Goal: Navigation & Orientation: Find specific page/section

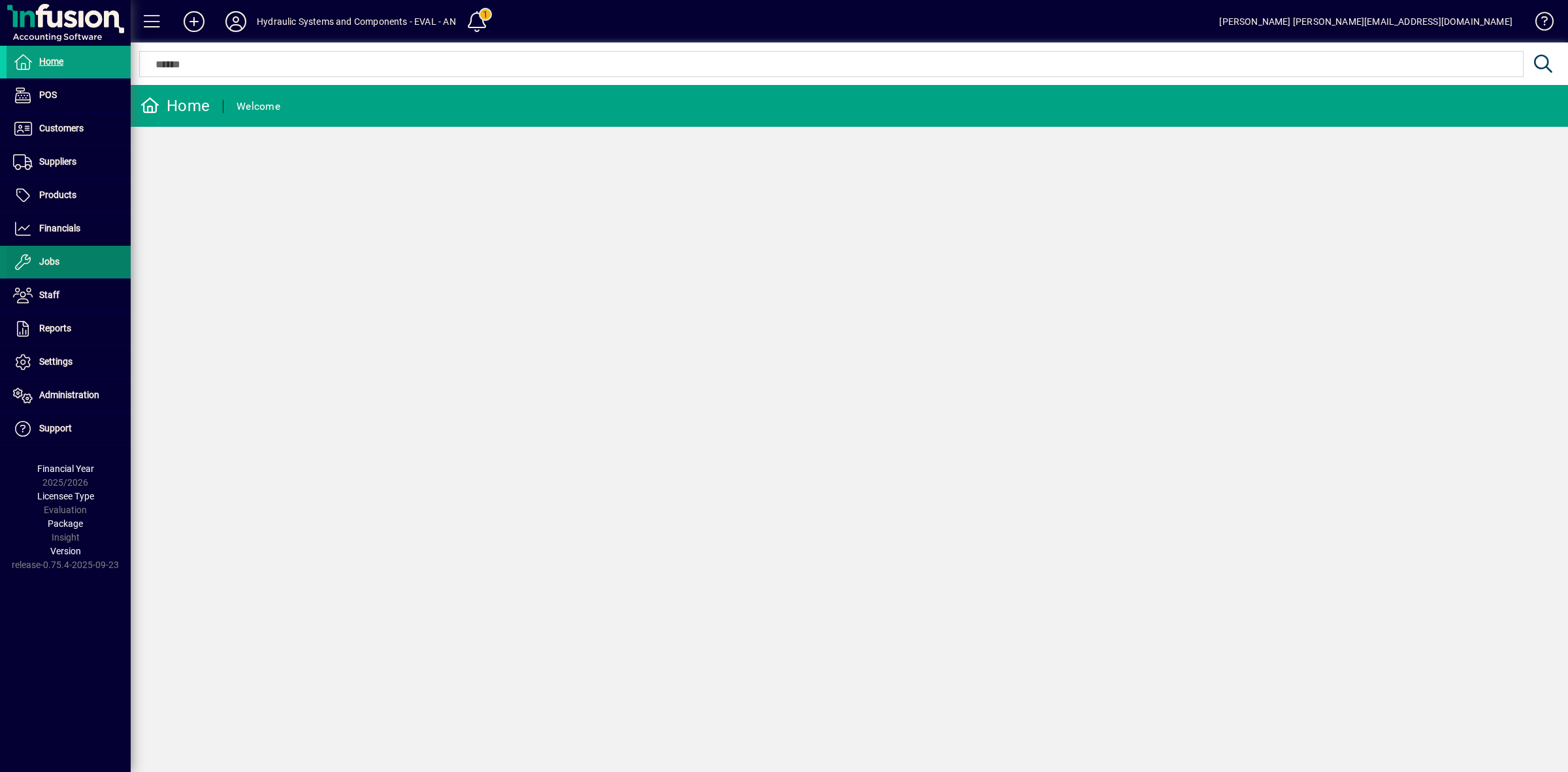
click at [39, 260] on span "Jobs" at bounding box center [49, 261] width 20 height 11
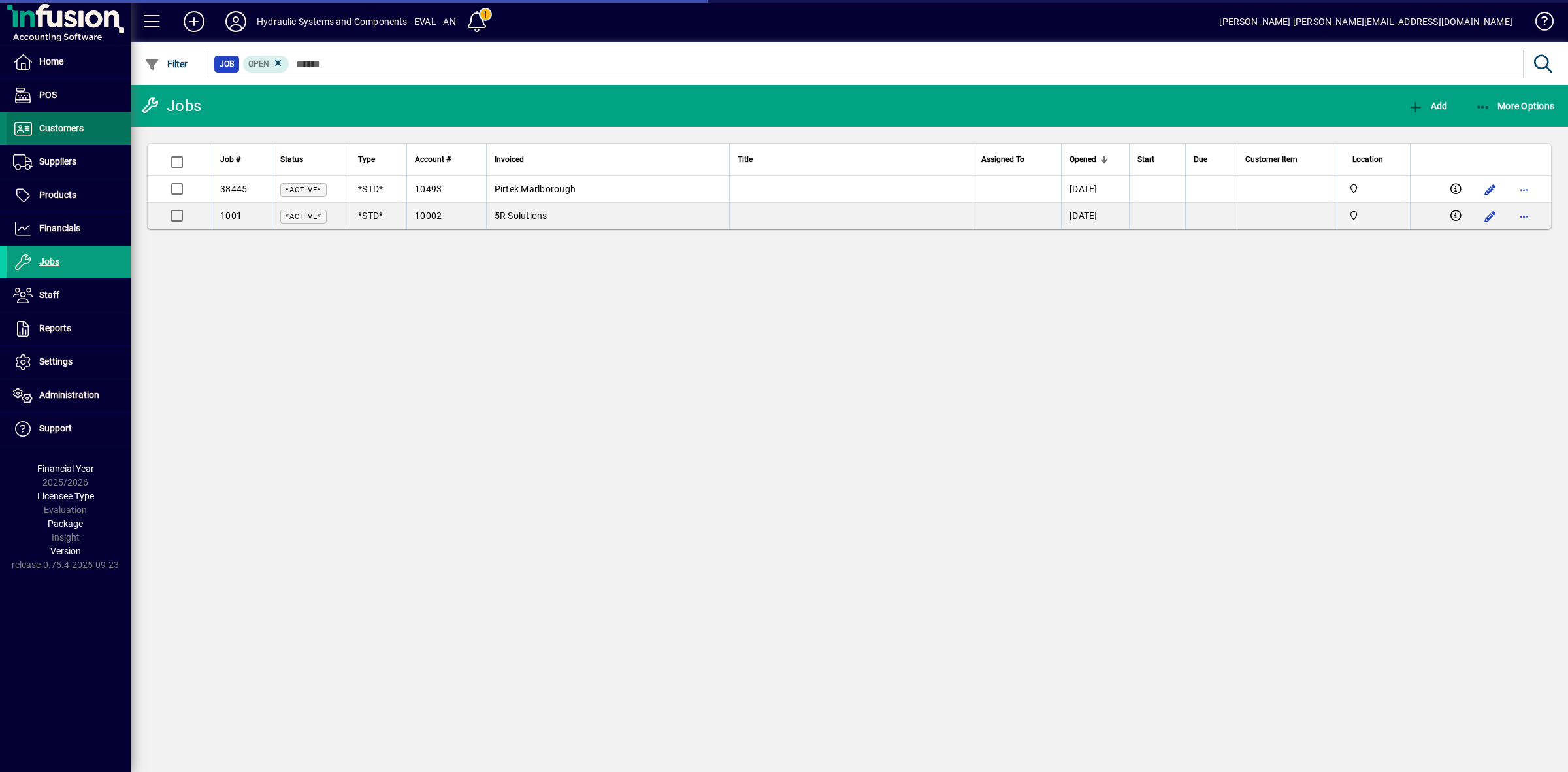
click at [60, 132] on span "Customers" at bounding box center [61, 128] width 45 height 11
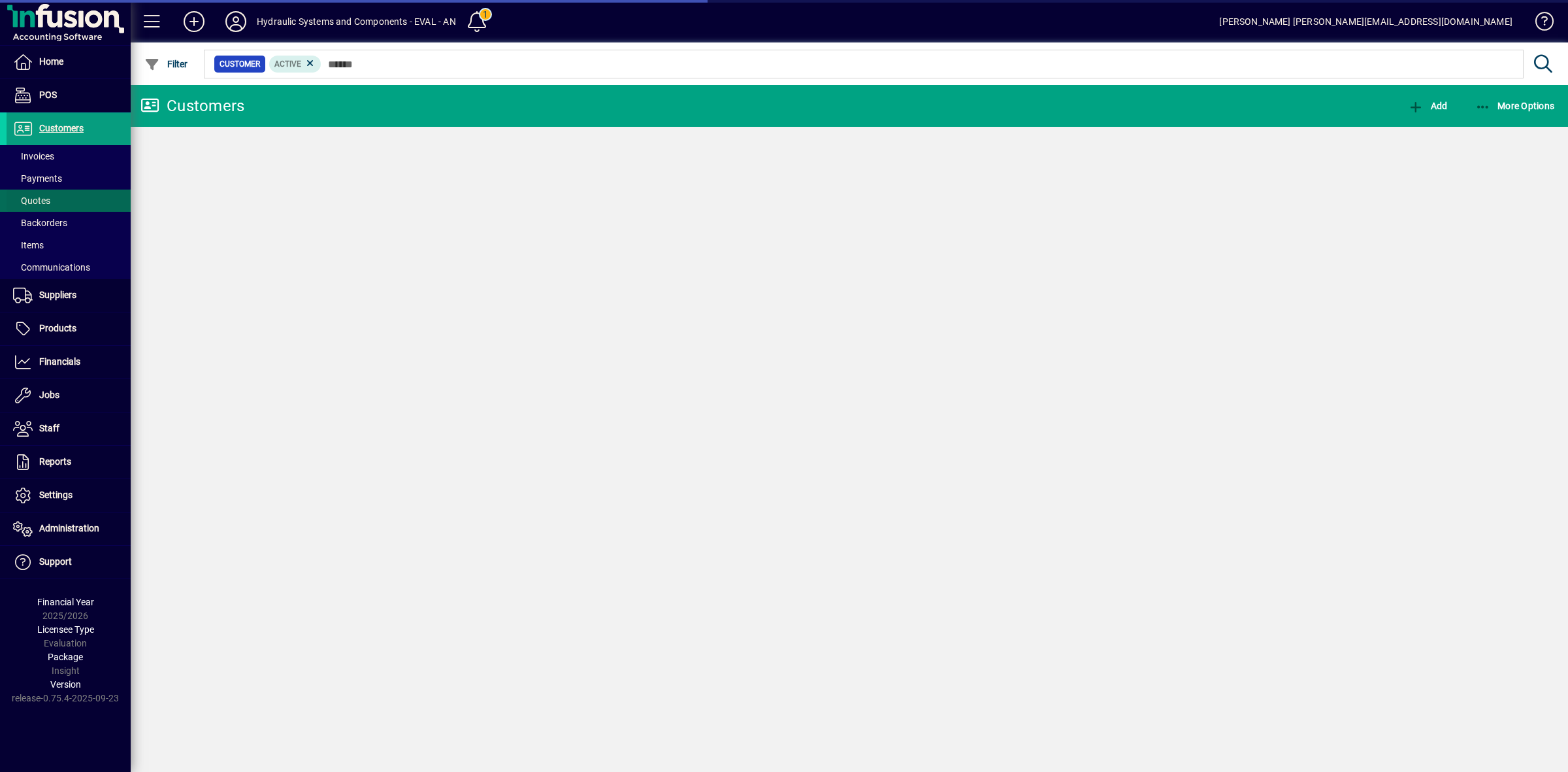
click at [45, 194] on span "Quotes" at bounding box center [29, 201] width 44 height 14
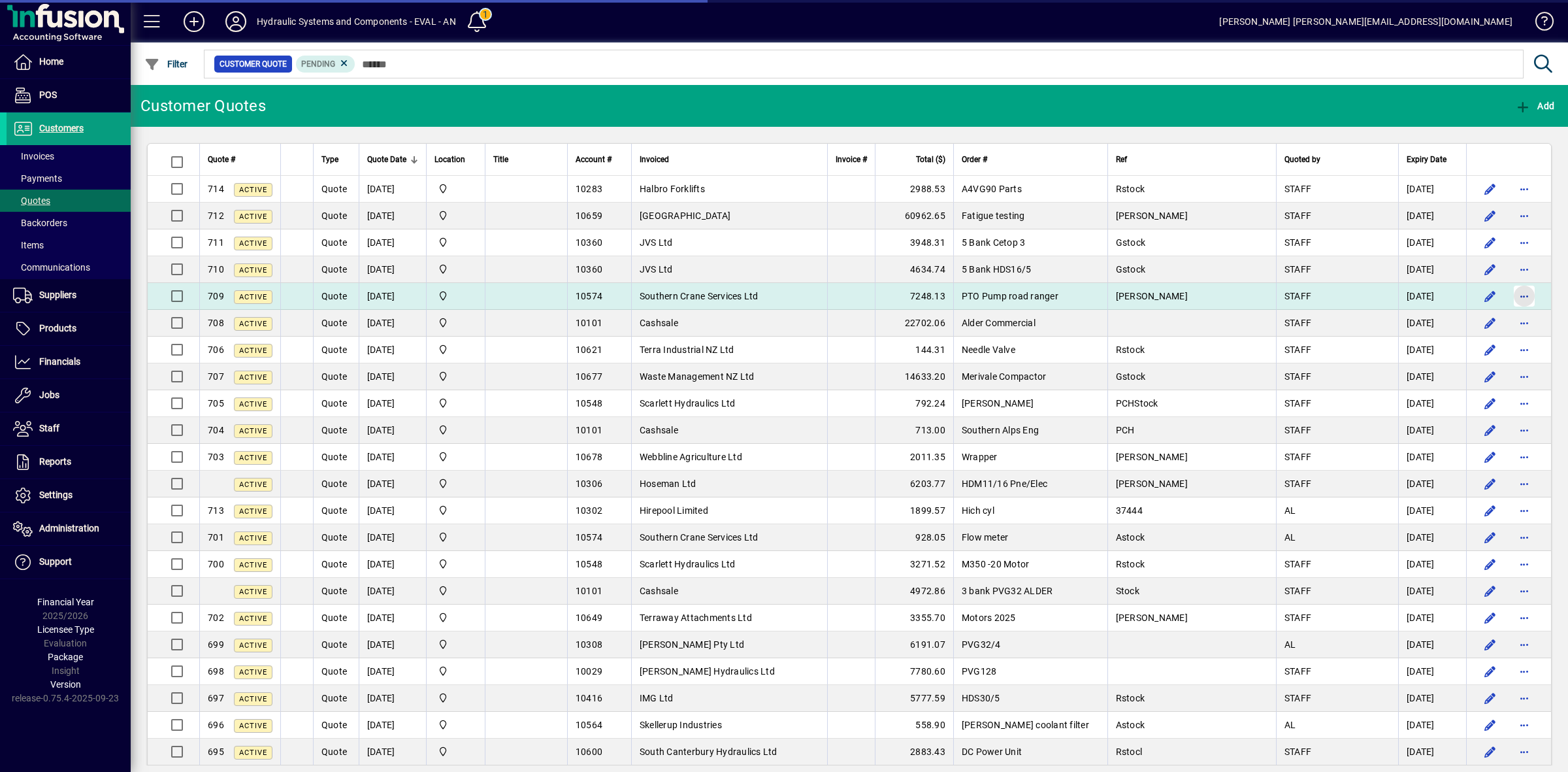
click at [1517, 299] on span "button" at bounding box center [1523, 296] width 31 height 31
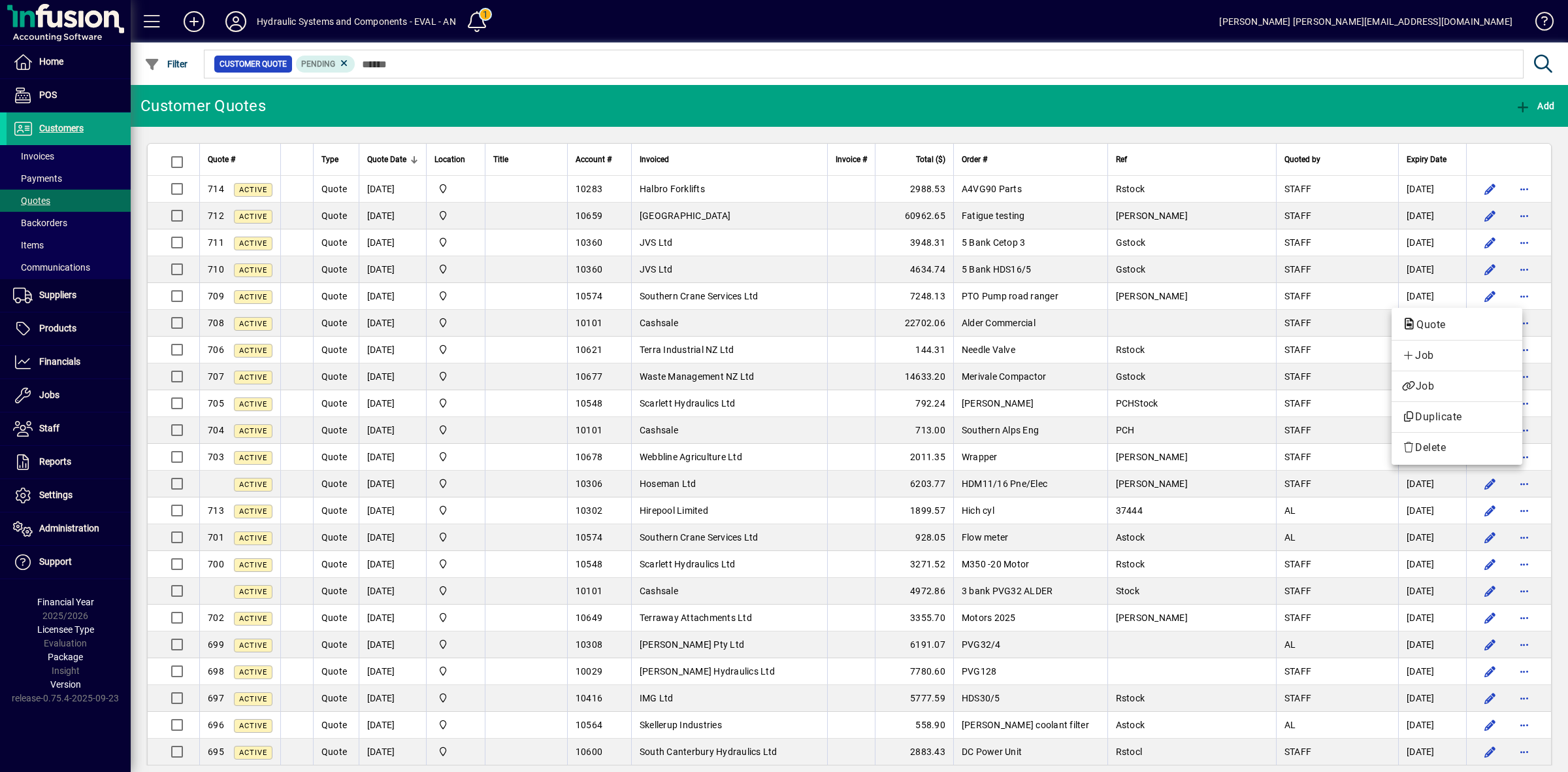
click at [241, 23] on div at bounding box center [784, 386] width 1568 height 772
click at [239, 20] on icon at bounding box center [235, 21] width 26 height 21
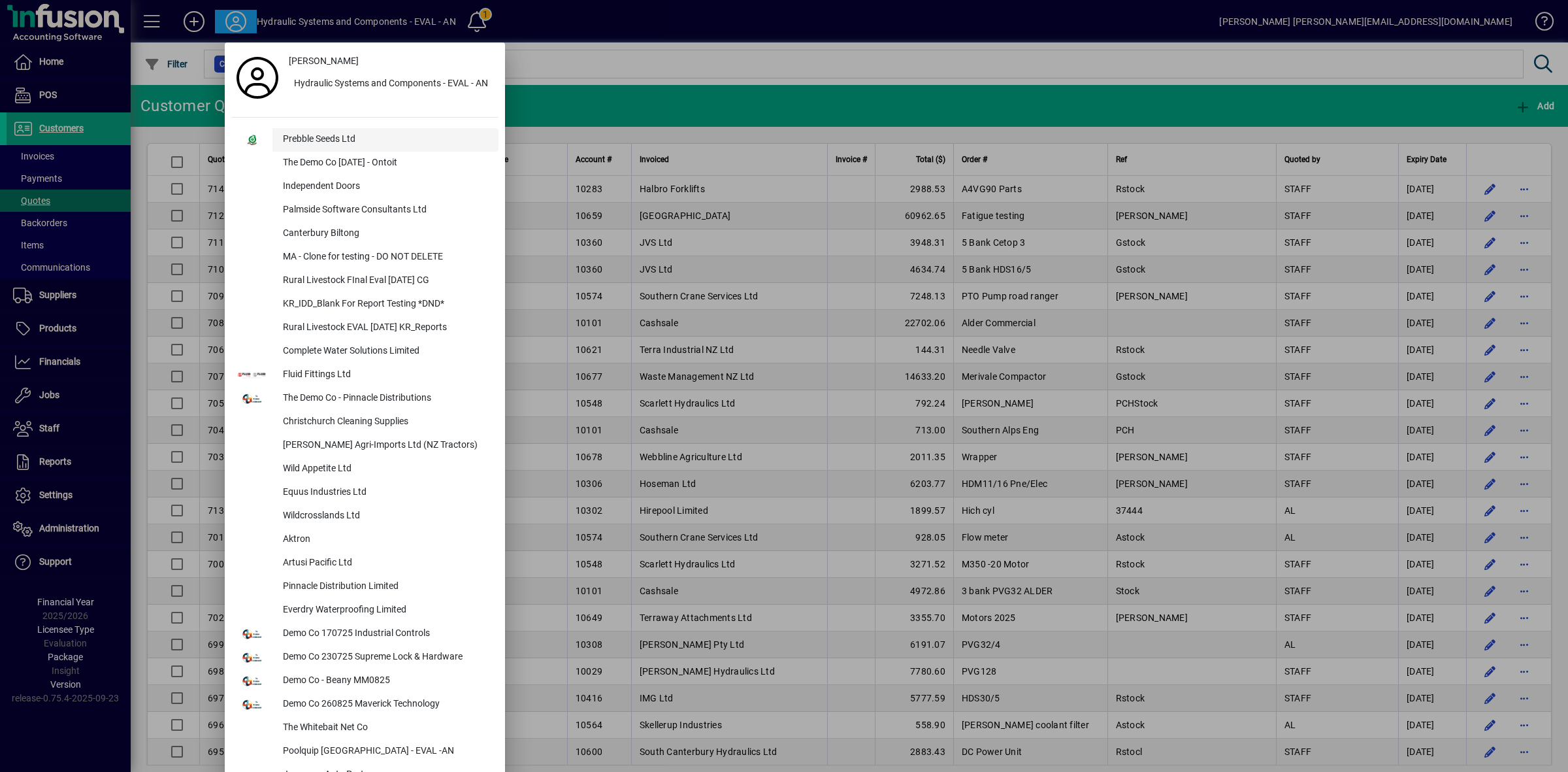
click at [316, 136] on div "Prebble Seeds Ltd" at bounding box center [386, 140] width 226 height 23
